Goal: Information Seeking & Learning: Learn about a topic

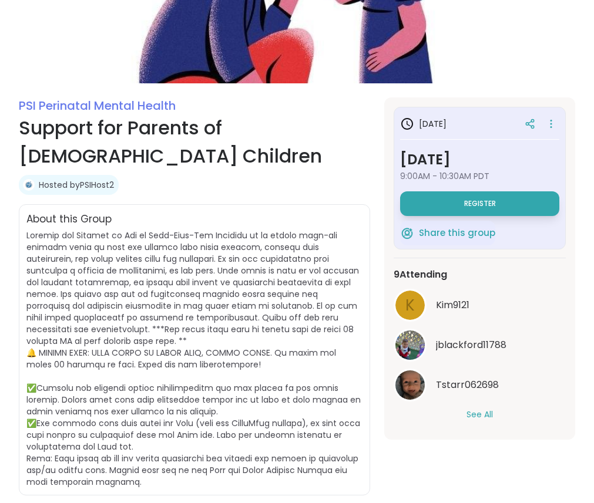
scroll to position [121, 0]
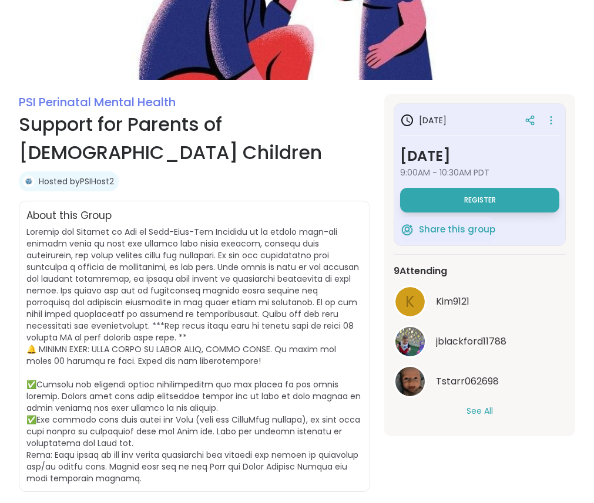
click at [496, 416] on div "See All" at bounding box center [479, 411] width 172 height 12
click at [486, 409] on button "See All" at bounding box center [479, 411] width 26 height 12
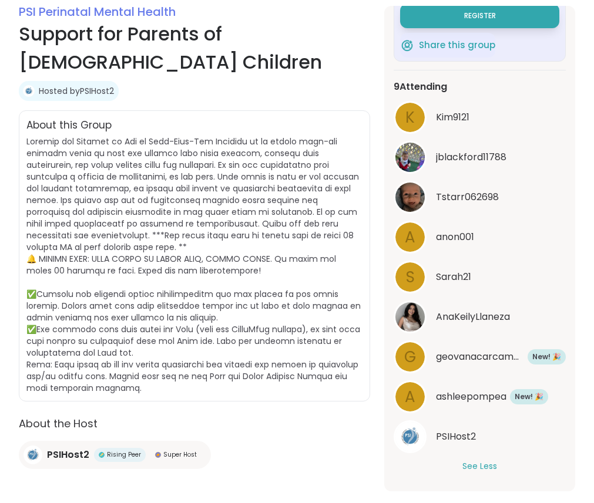
scroll to position [217, 0]
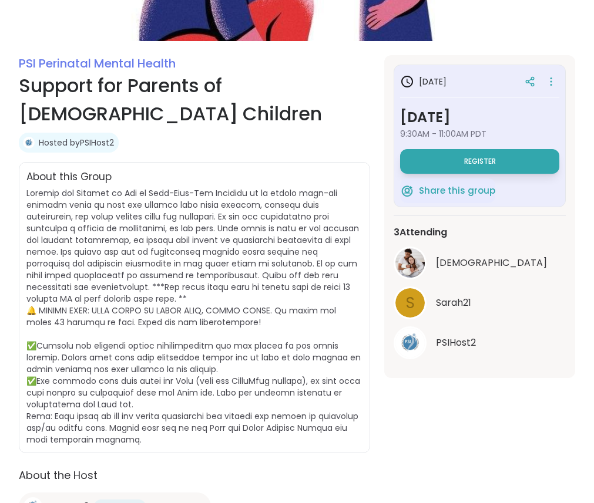
scroll to position [166, 0]
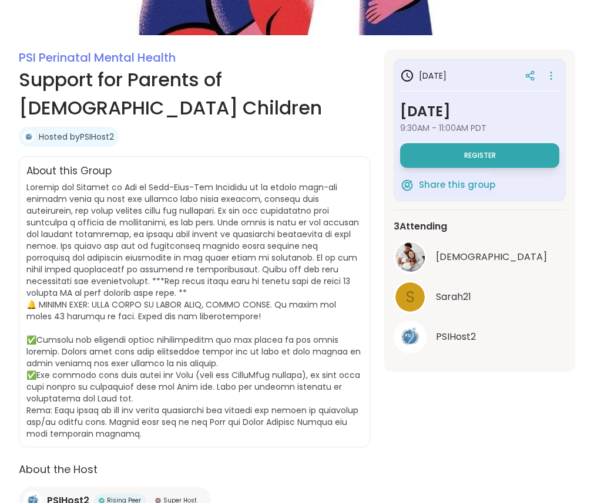
click at [250, 117] on h1 "Support for Parents of [DEMOGRAPHIC_DATA] Children" at bounding box center [194, 94] width 351 height 56
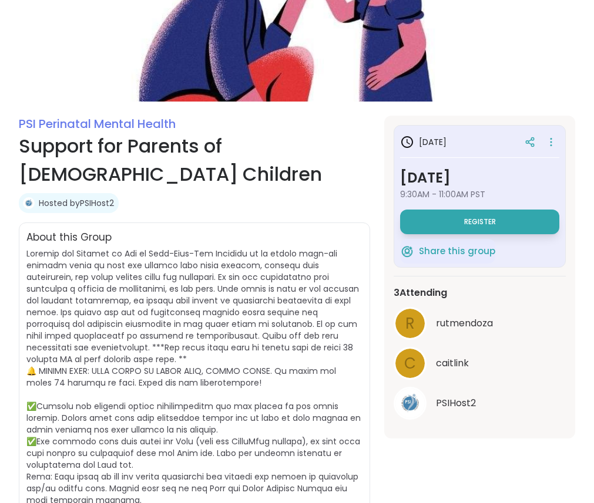
click at [371, 169] on section "PSI Perinatal Mental Health Support for Parents of 1-4 Year Old Children Hosted…" at bounding box center [297, 360] width 594 height 489
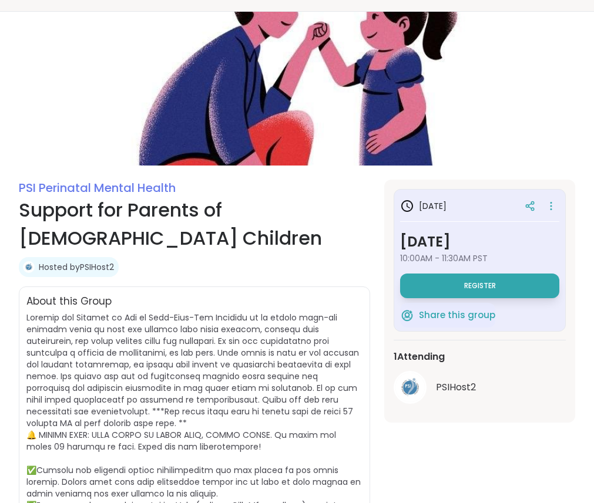
click at [330, 257] on div "Hosted by PSIHost2" at bounding box center [194, 267] width 351 height 20
click at [326, 255] on div "PSI Perinatal Mental Health Support for Parents of 1-4 Year Old Children Hosted…" at bounding box center [194, 226] width 351 height 93
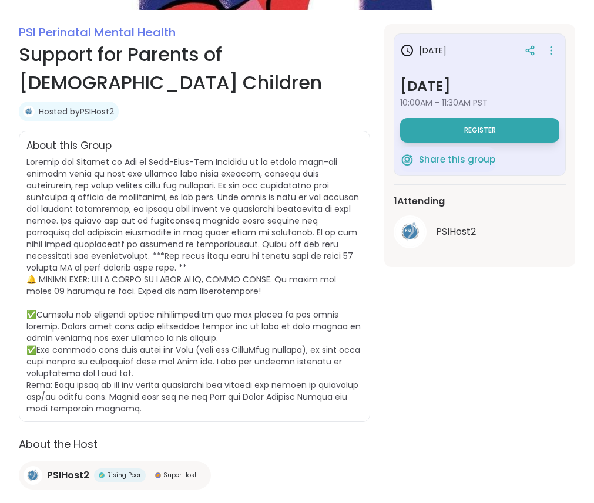
scroll to position [194, 0]
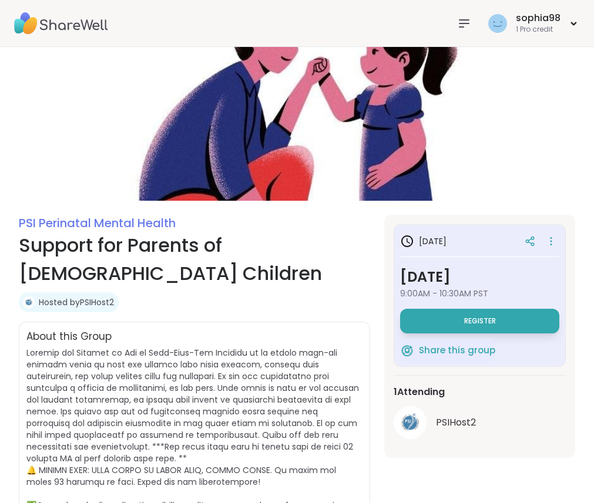
click at [313, 271] on h1 "Support for Parents of [DEMOGRAPHIC_DATA] Children" at bounding box center [194, 259] width 351 height 56
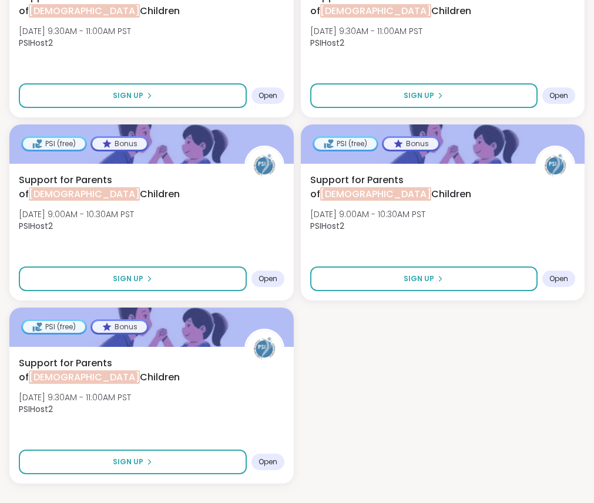
scroll to position [979, 0]
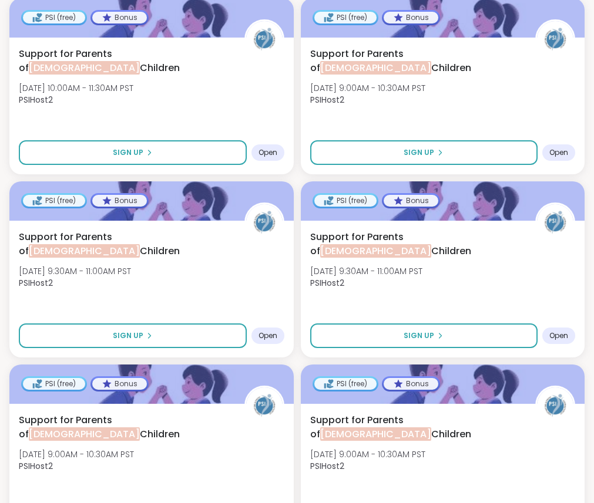
scroll to position [691, 0]
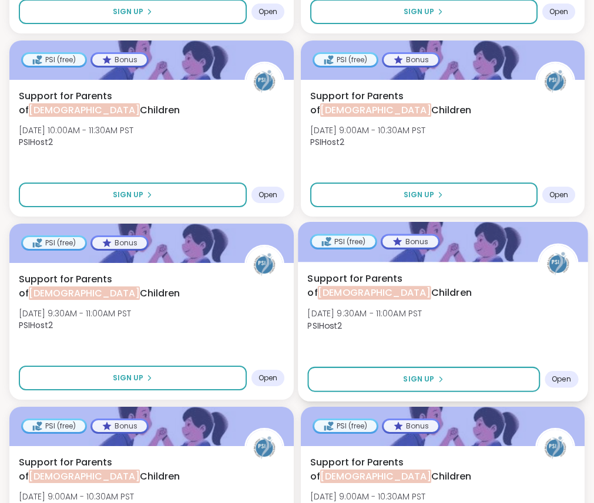
click at [408, 235] on div "Bonus" at bounding box center [410, 241] width 56 height 12
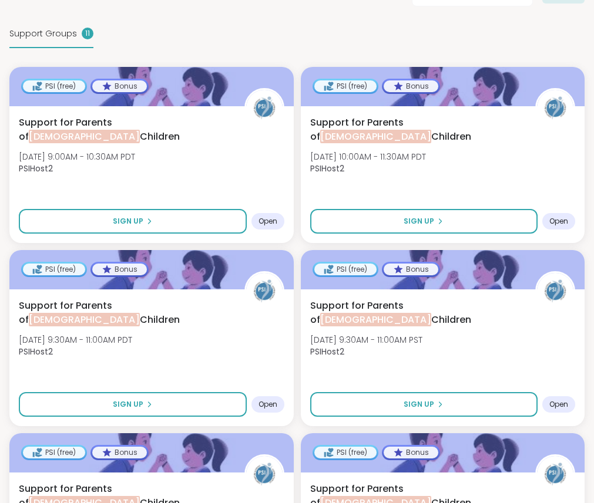
scroll to position [298, 0]
